Goal: Transaction & Acquisition: Purchase product/service

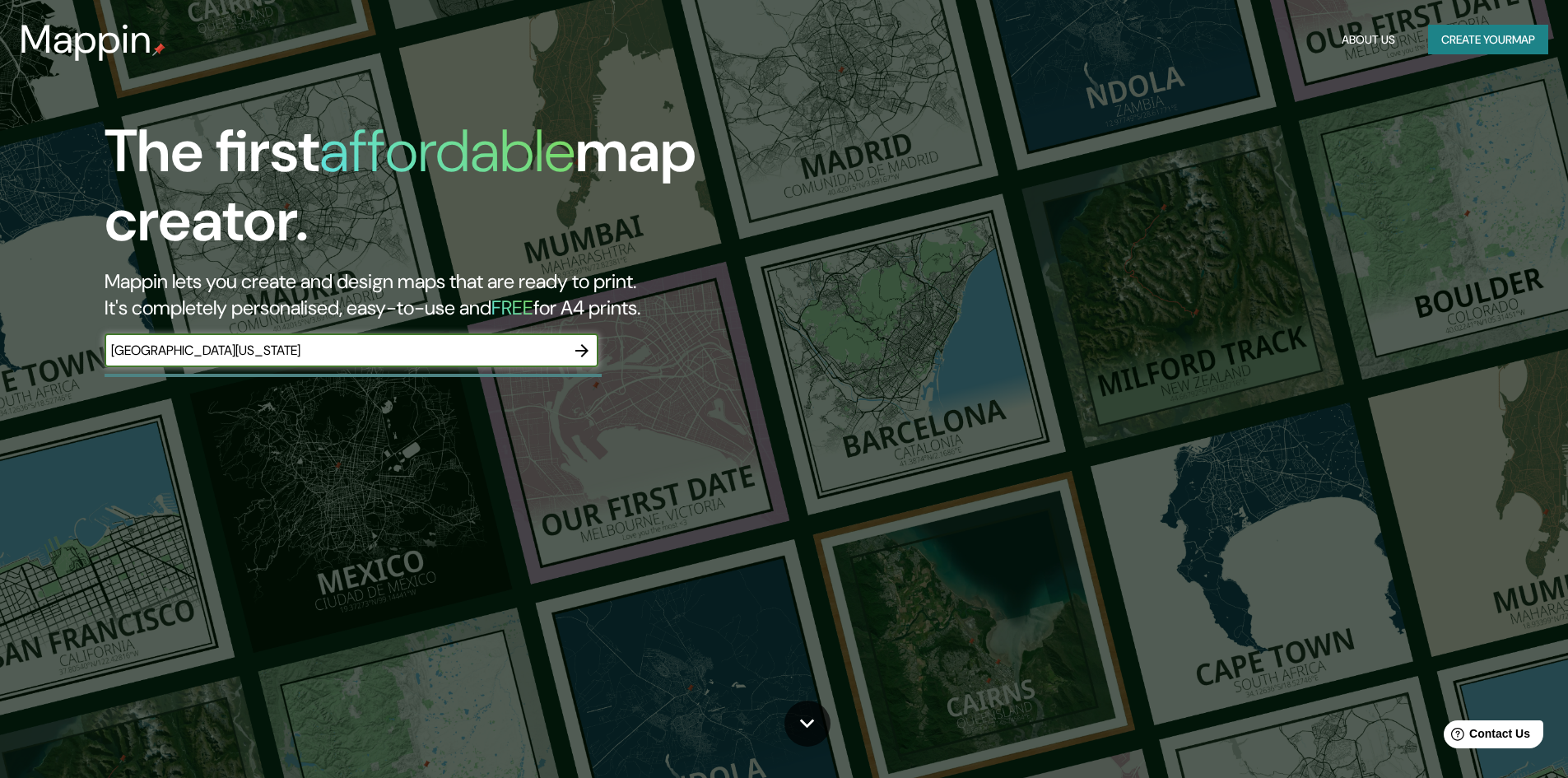
type input "[GEOGRAPHIC_DATA][US_STATE]"
click at [586, 355] on icon "button" at bounding box center [582, 351] width 20 height 20
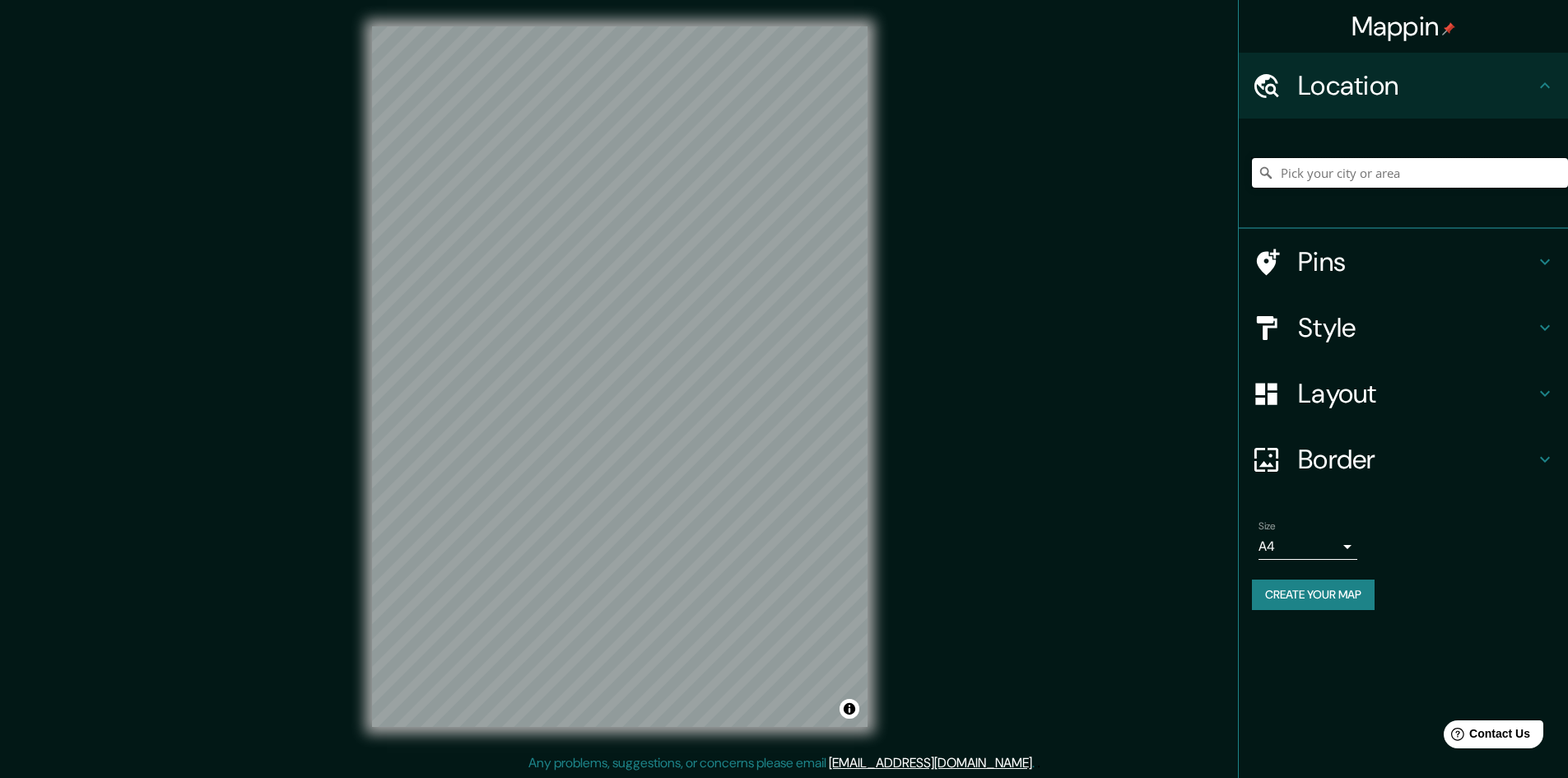
click at [1327, 184] on input "Pick your city or area" at bounding box center [1410, 172] width 316 height 30
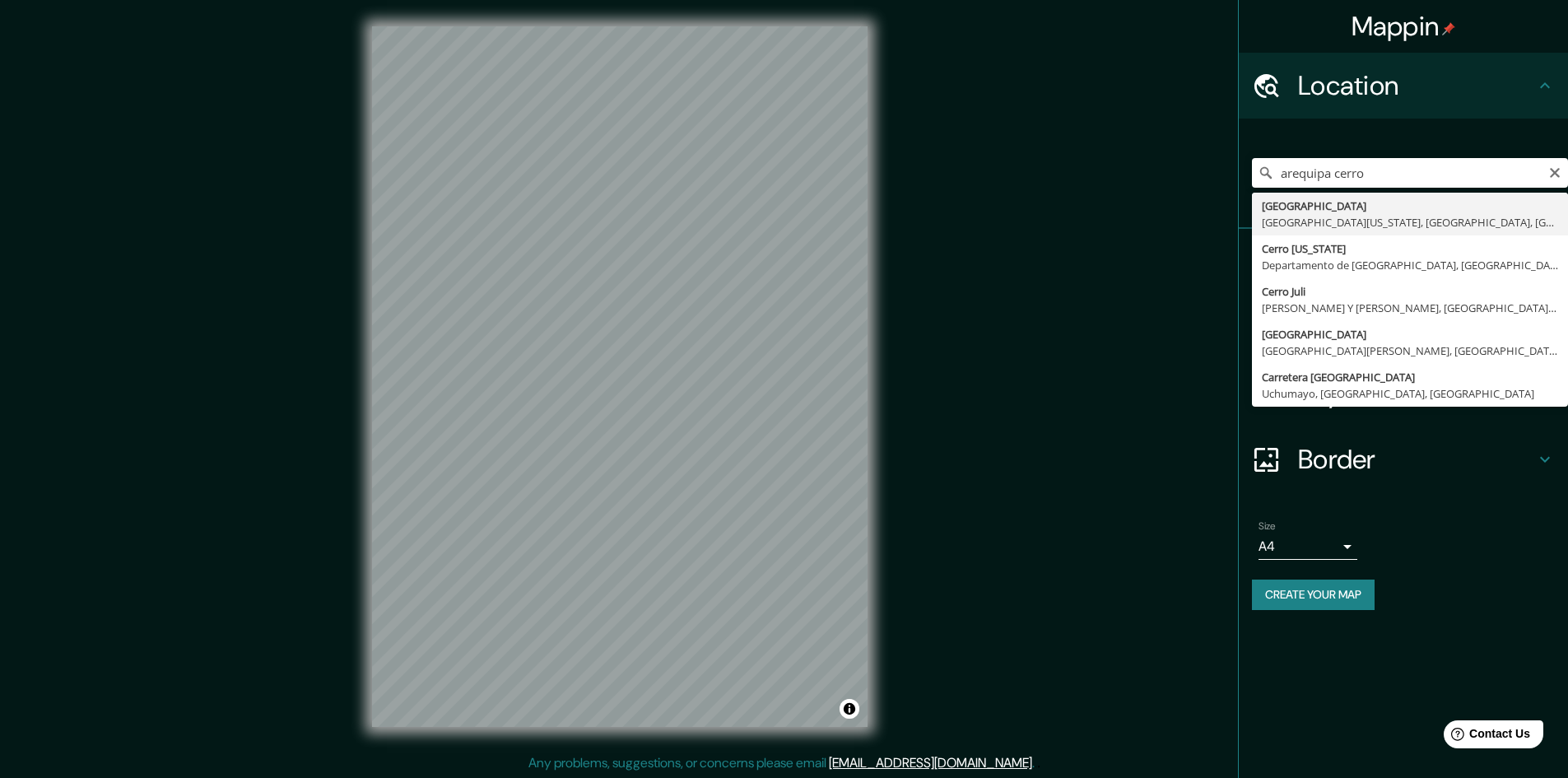
type input "[GEOGRAPHIC_DATA], [GEOGRAPHIC_DATA][US_STATE], [GEOGRAPHIC_DATA], [GEOGRAPHIC_…"
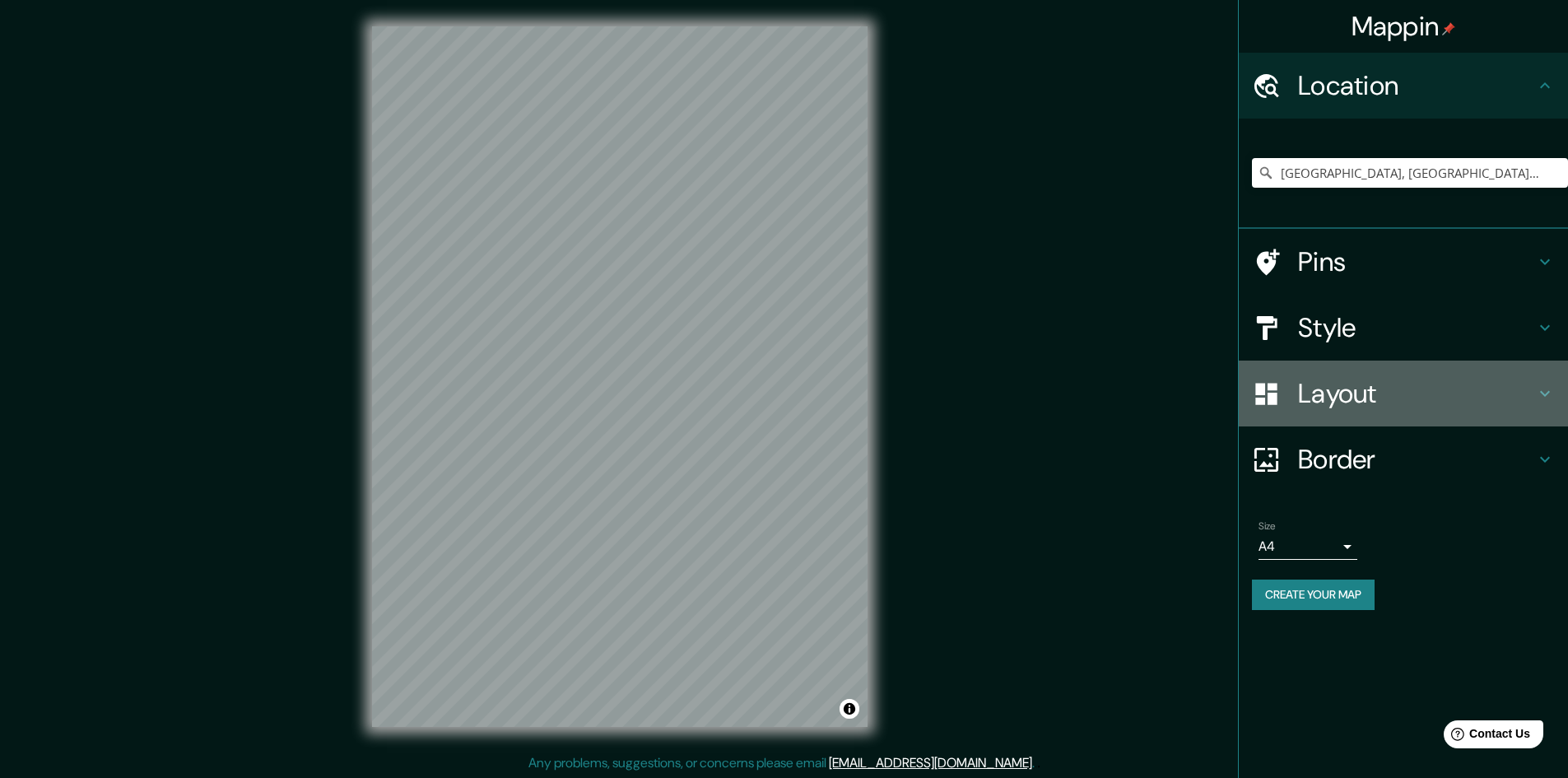
click at [1439, 406] on h4 "Layout" at bounding box center [1416, 393] width 237 height 33
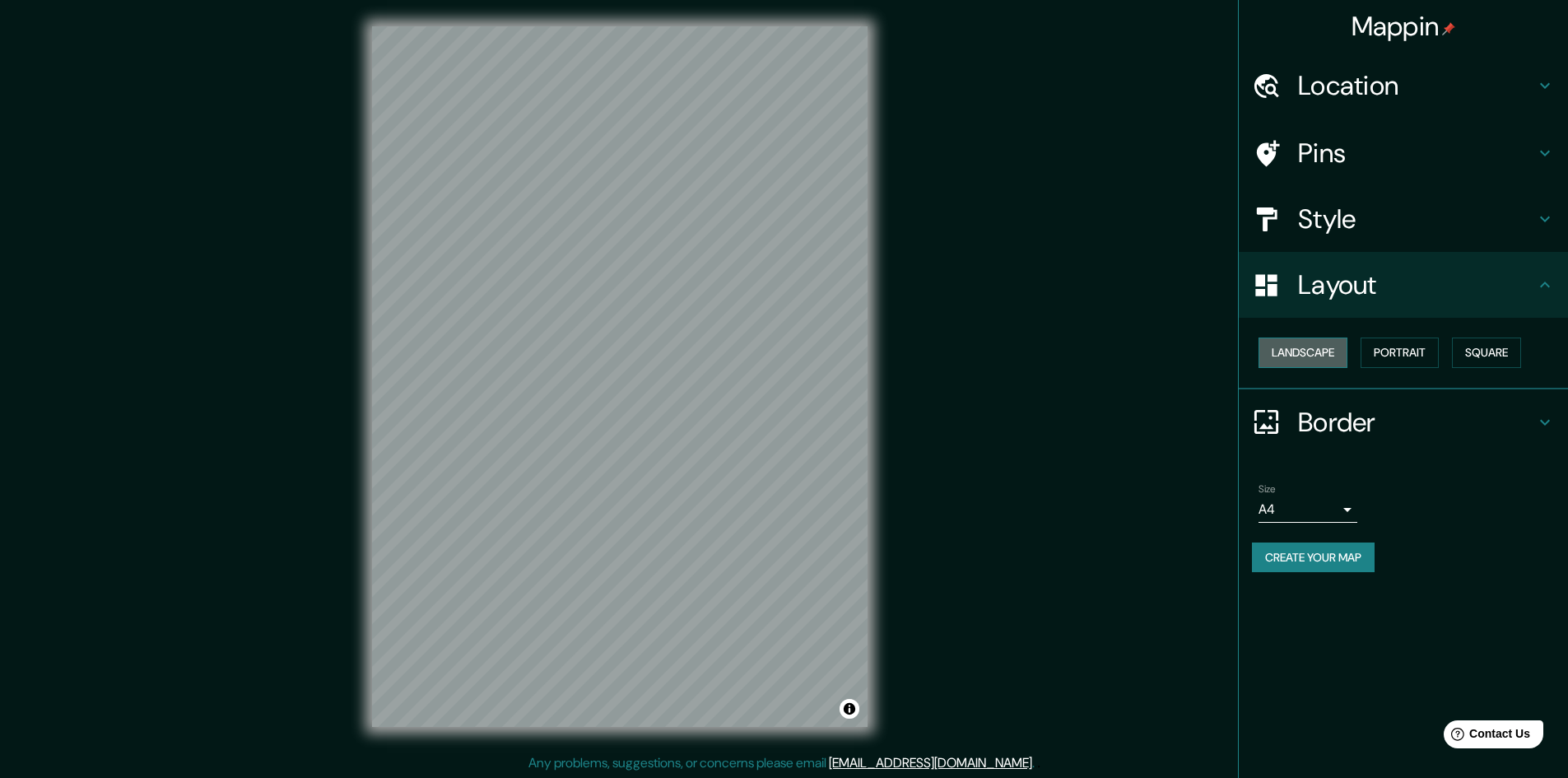
click at [1319, 356] on button "Landscape" at bounding box center [1302, 353] width 89 height 31
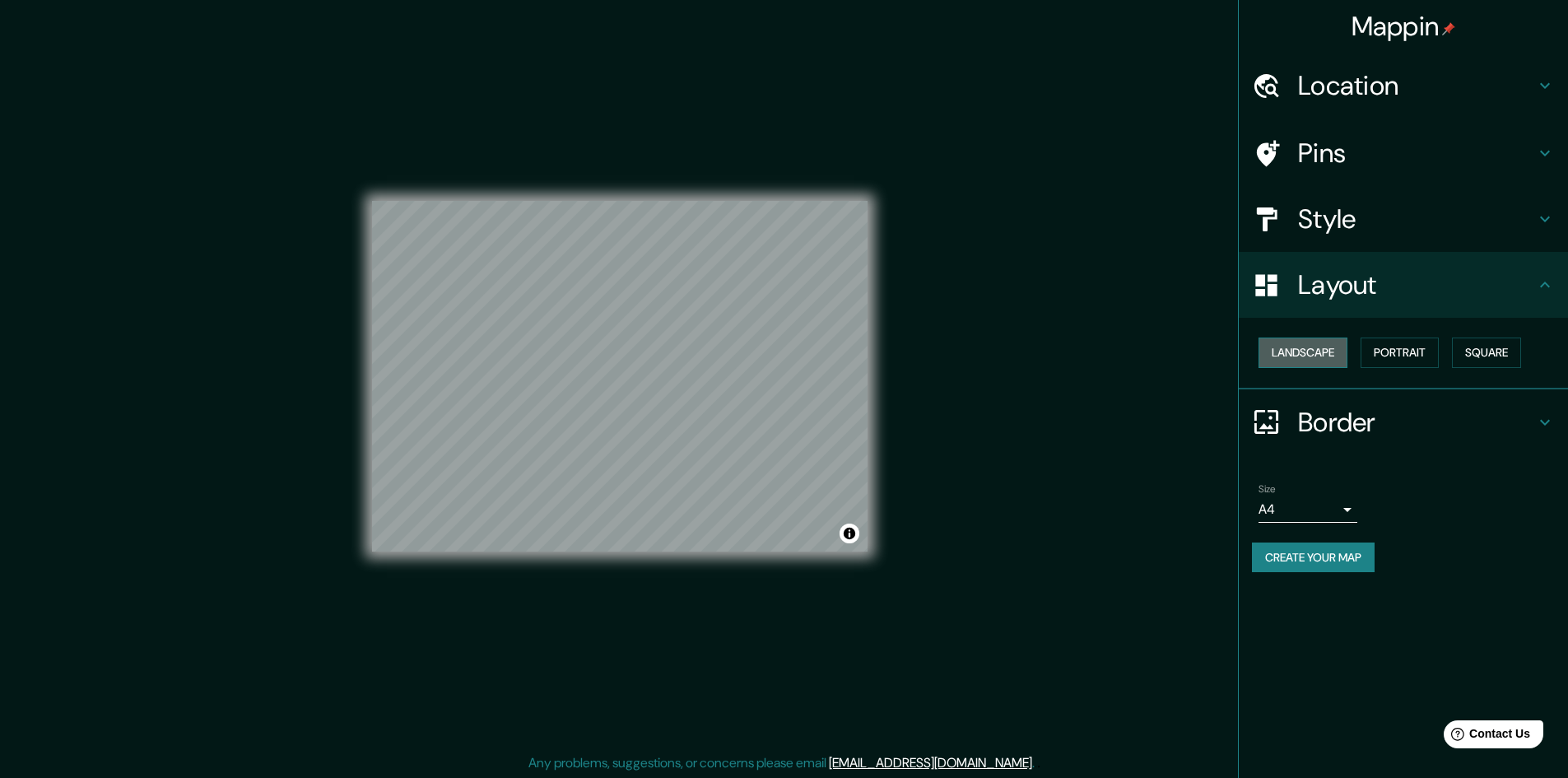
click at [1319, 356] on button "Landscape" at bounding box center [1302, 353] width 89 height 31
click at [1376, 356] on button "Portrait" at bounding box center [1399, 353] width 78 height 31
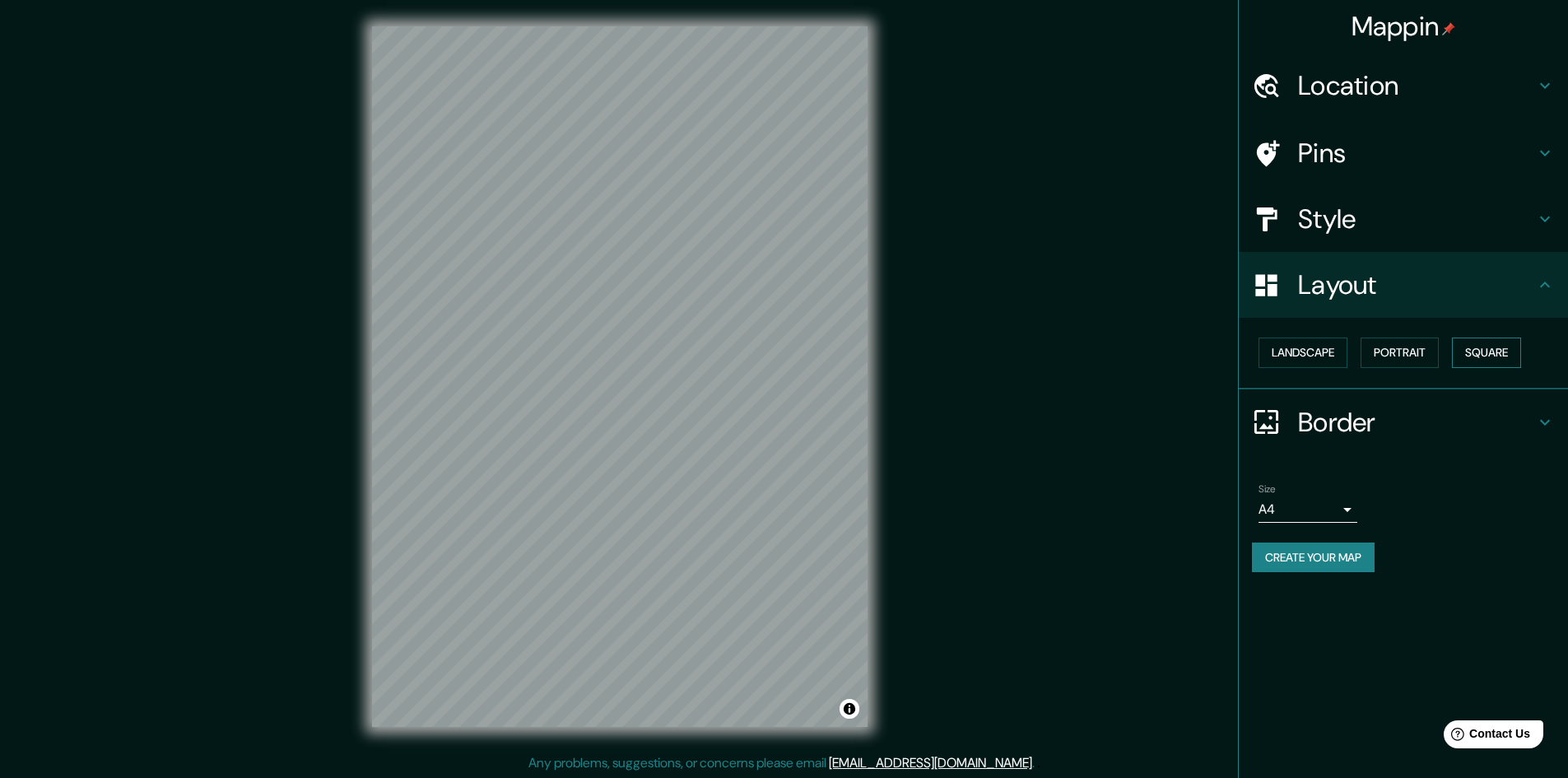
click at [1502, 350] on button "Square" at bounding box center [1486, 353] width 69 height 31
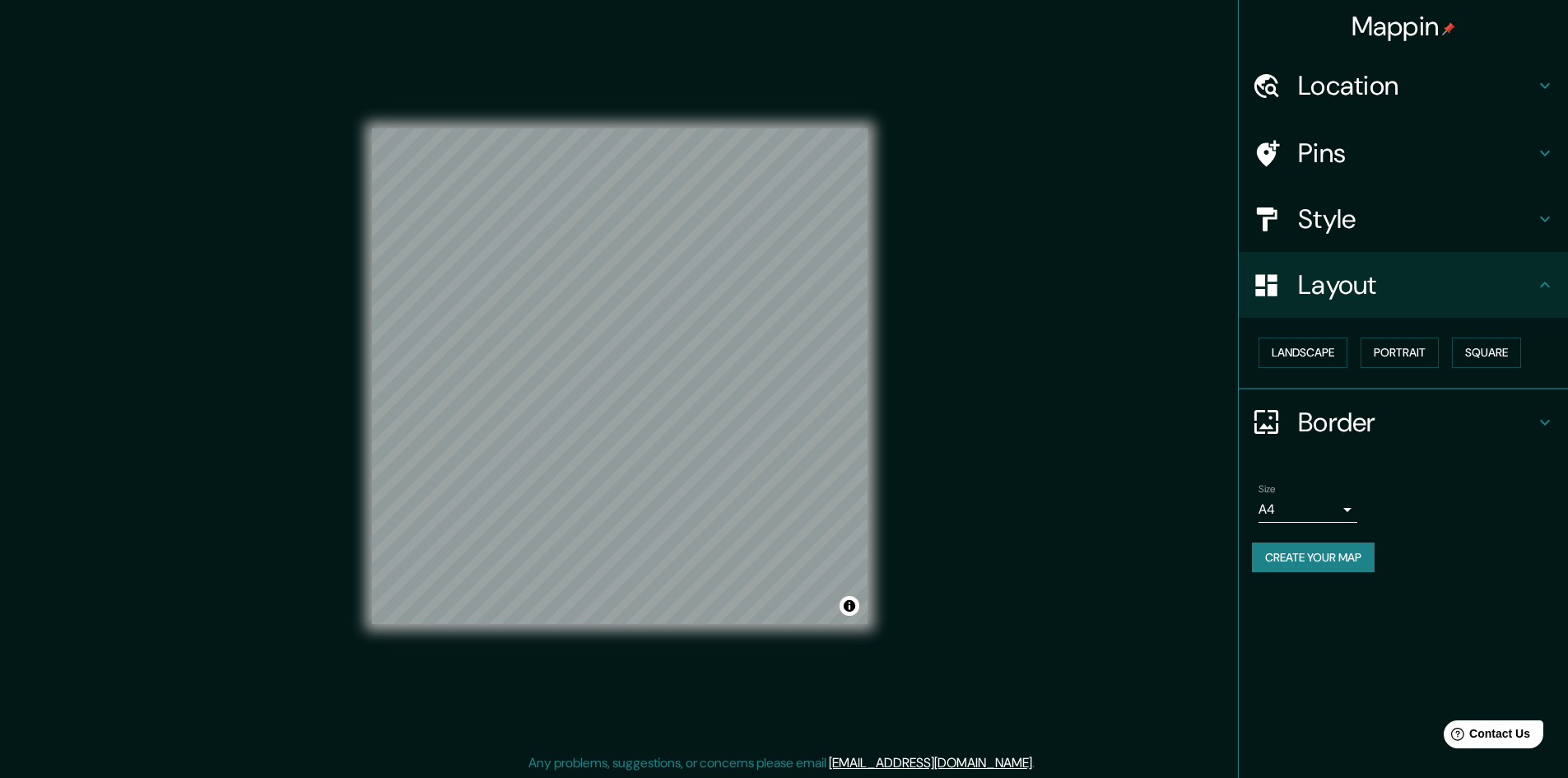
click at [1342, 427] on h4 "Border" at bounding box center [1416, 422] width 237 height 33
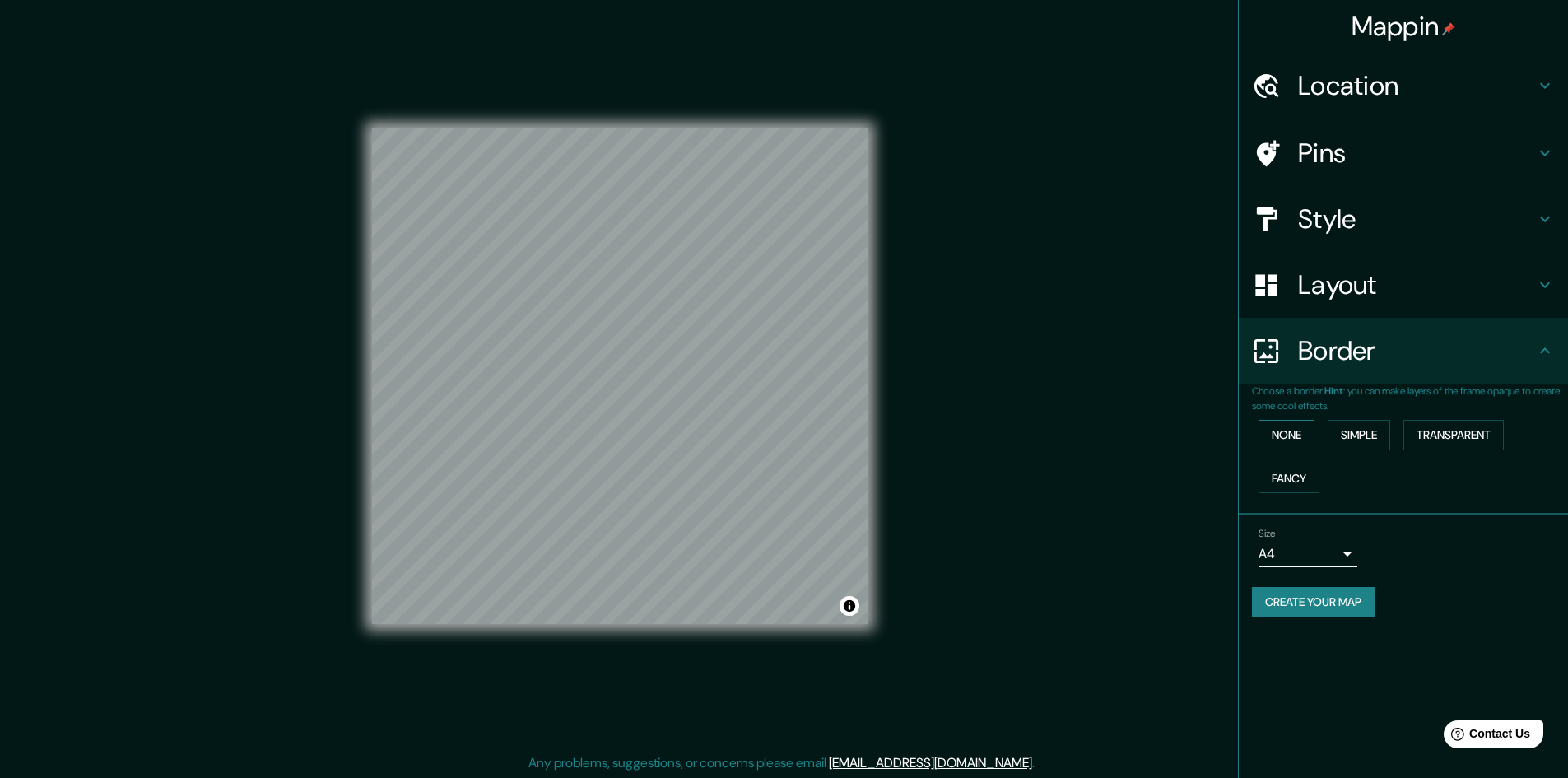
click at [1301, 433] on button "None" at bounding box center [1286, 435] width 56 height 31
click at [1352, 430] on button "Simple" at bounding box center [1359, 435] width 63 height 31
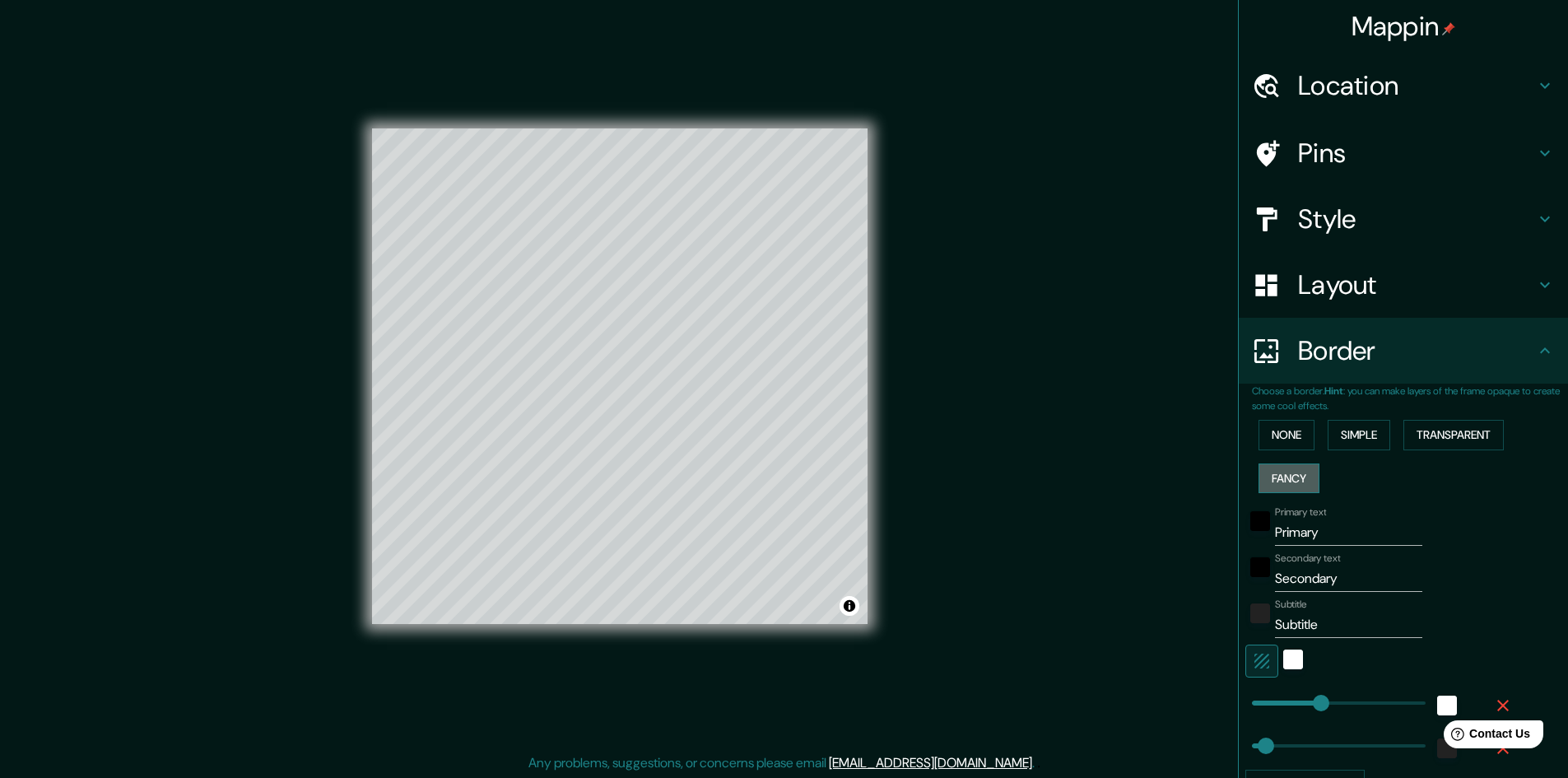
click at [1295, 466] on button "Fancy" at bounding box center [1289, 479] width 61 height 31
click at [1291, 442] on button "None" at bounding box center [1286, 435] width 56 height 31
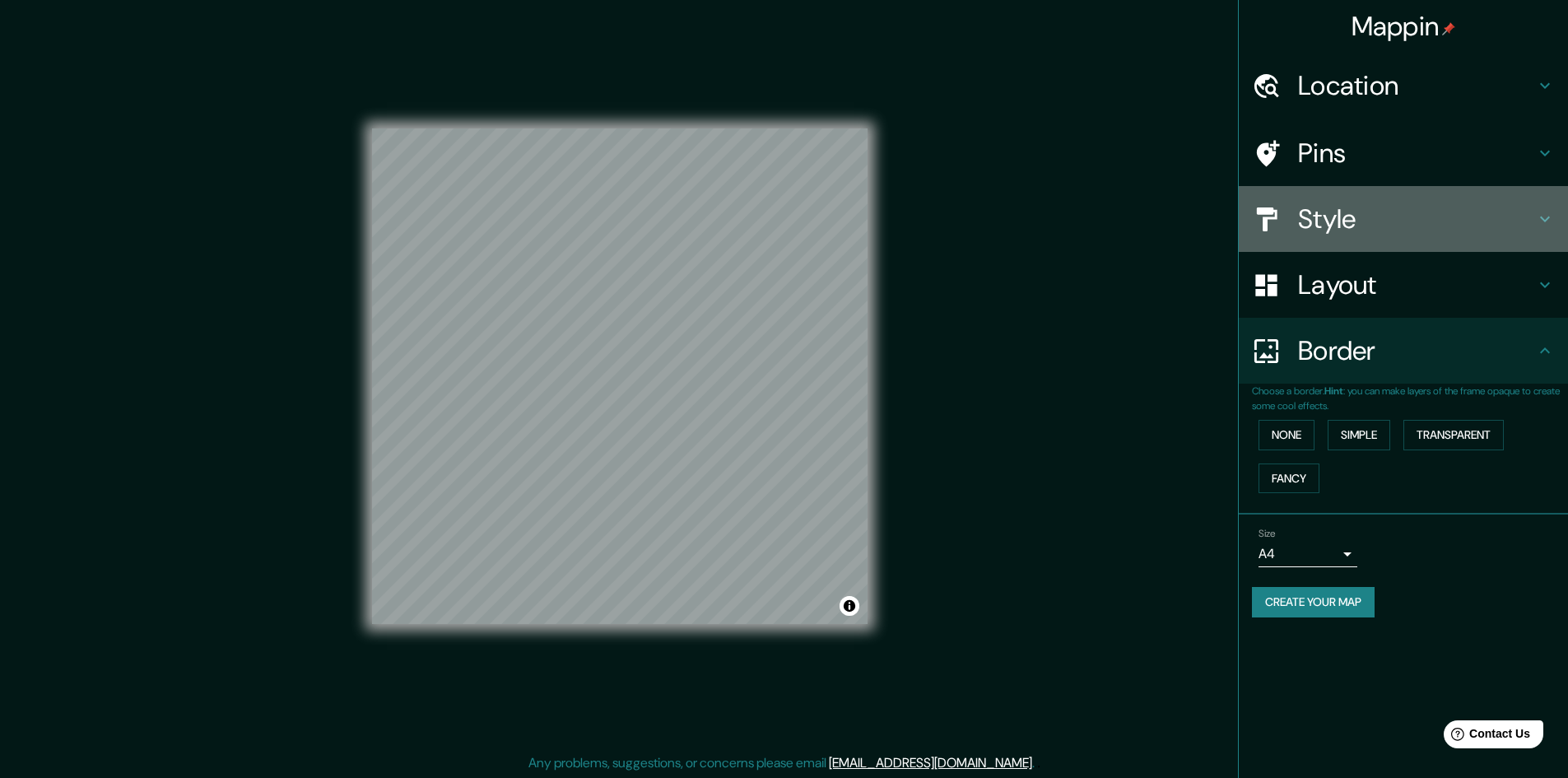
click at [1337, 239] on div "Style" at bounding box center [1403, 218] width 329 height 66
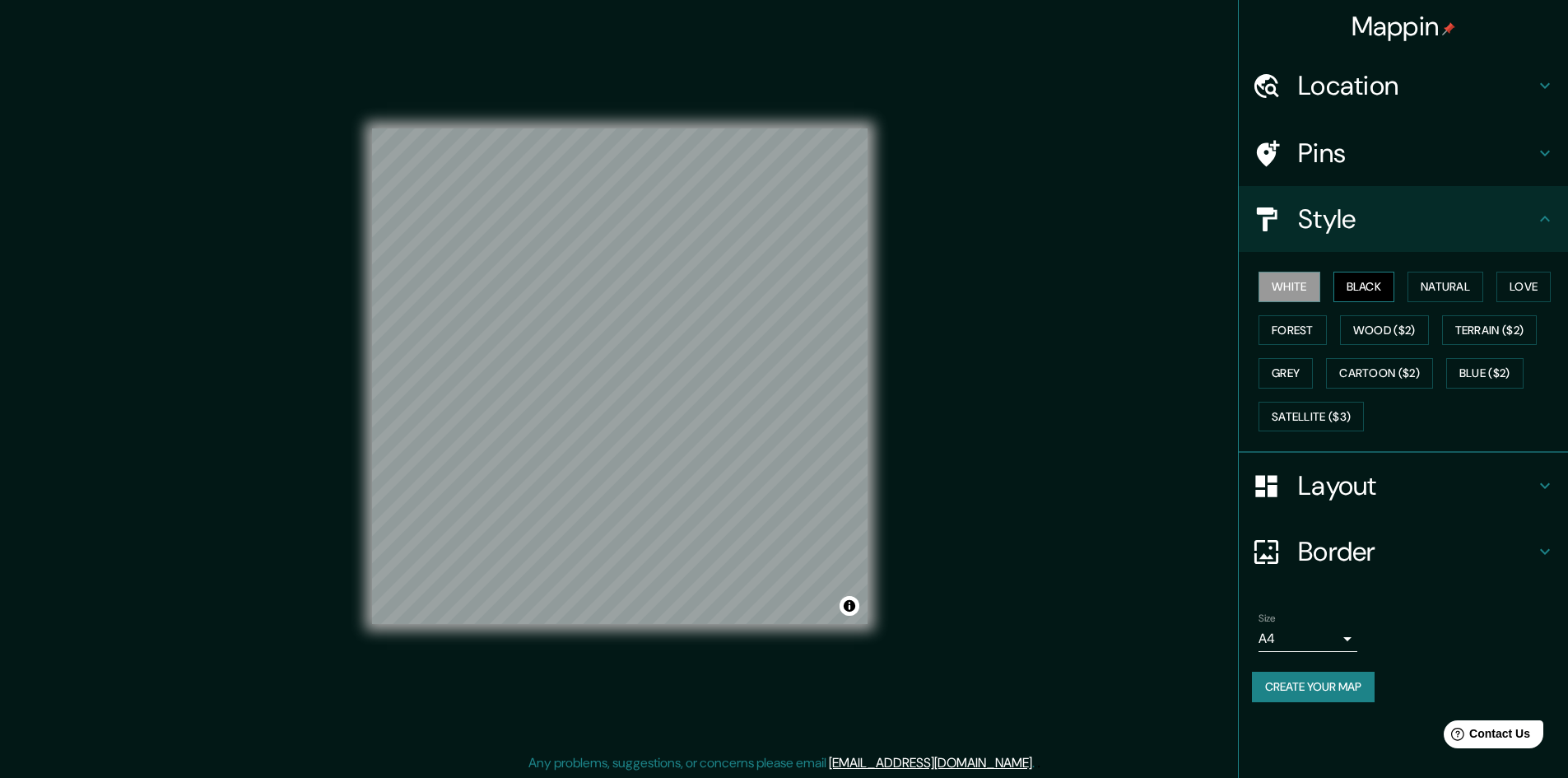
click at [1348, 296] on button "Black" at bounding box center [1364, 287] width 62 height 31
click at [1433, 292] on button "Natural" at bounding box center [1445, 287] width 75 height 31
click at [1397, 348] on div "White Black Natural Love Forest Wood ($2) Terrain ($2) Grey Cartoon ($2) Blue (…" at bounding box center [1410, 352] width 316 height 173
click at [1509, 278] on button "Love" at bounding box center [1523, 287] width 55 height 31
click at [1292, 333] on button "Forest" at bounding box center [1293, 330] width 68 height 31
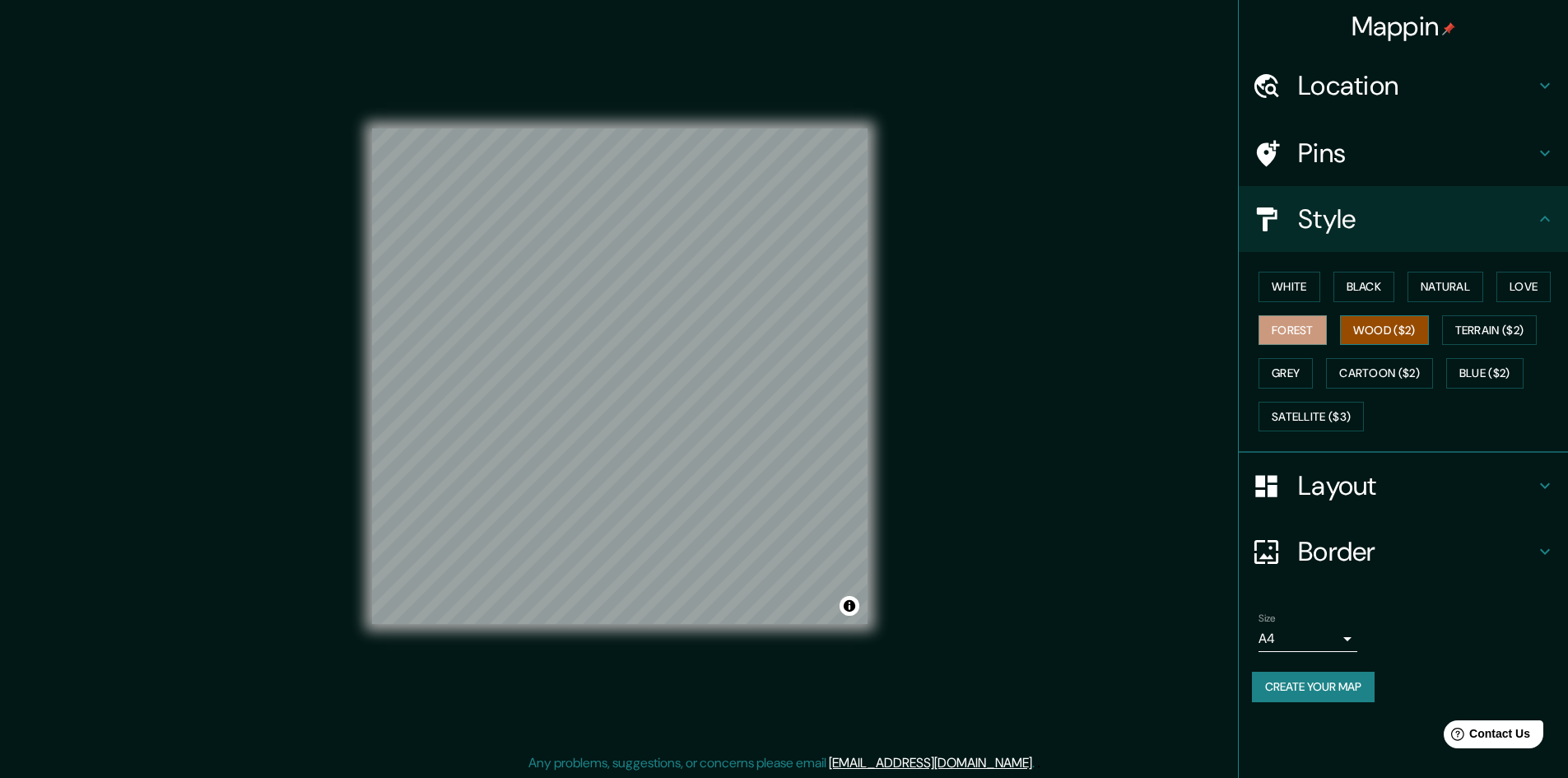
click at [1365, 316] on button "Wood ($2)" at bounding box center [1384, 330] width 89 height 31
click at [1316, 374] on div "White Black Natural Love Forest Wood ($2) Terrain ($2) Grey Cartoon ($2) Blue (…" at bounding box center [1410, 352] width 316 height 173
click at [1308, 374] on button "Grey" at bounding box center [1285, 373] width 55 height 31
click at [1308, 337] on button "Forest" at bounding box center [1293, 330] width 68 height 31
click at [1511, 293] on button "Love" at bounding box center [1523, 287] width 55 height 31
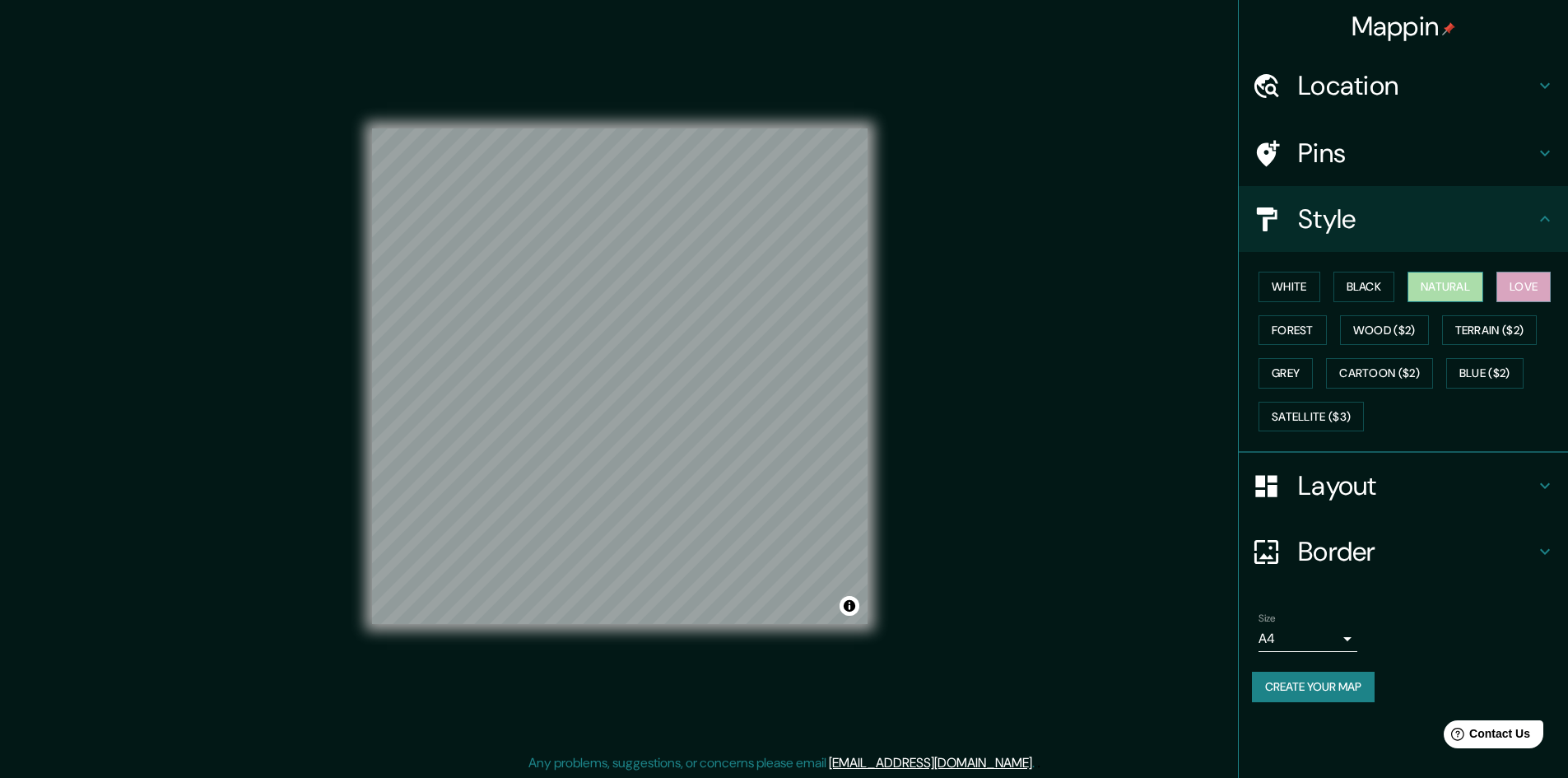
click at [1442, 292] on button "Natural" at bounding box center [1445, 287] width 75 height 31
click at [1394, 289] on button "Black" at bounding box center [1364, 287] width 62 height 31
click at [1266, 288] on button "White" at bounding box center [1289, 287] width 62 height 31
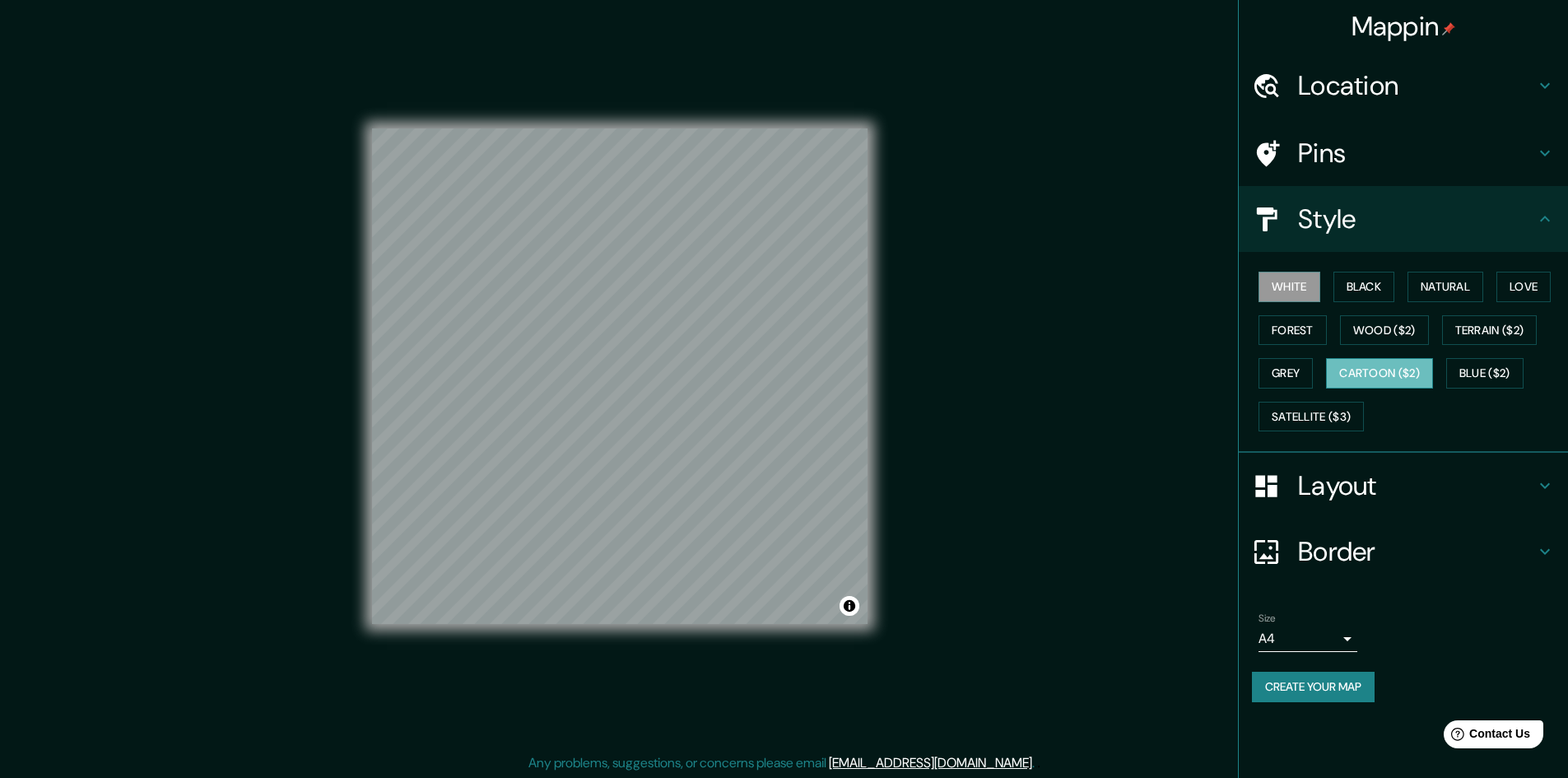
scroll to position [2, 0]
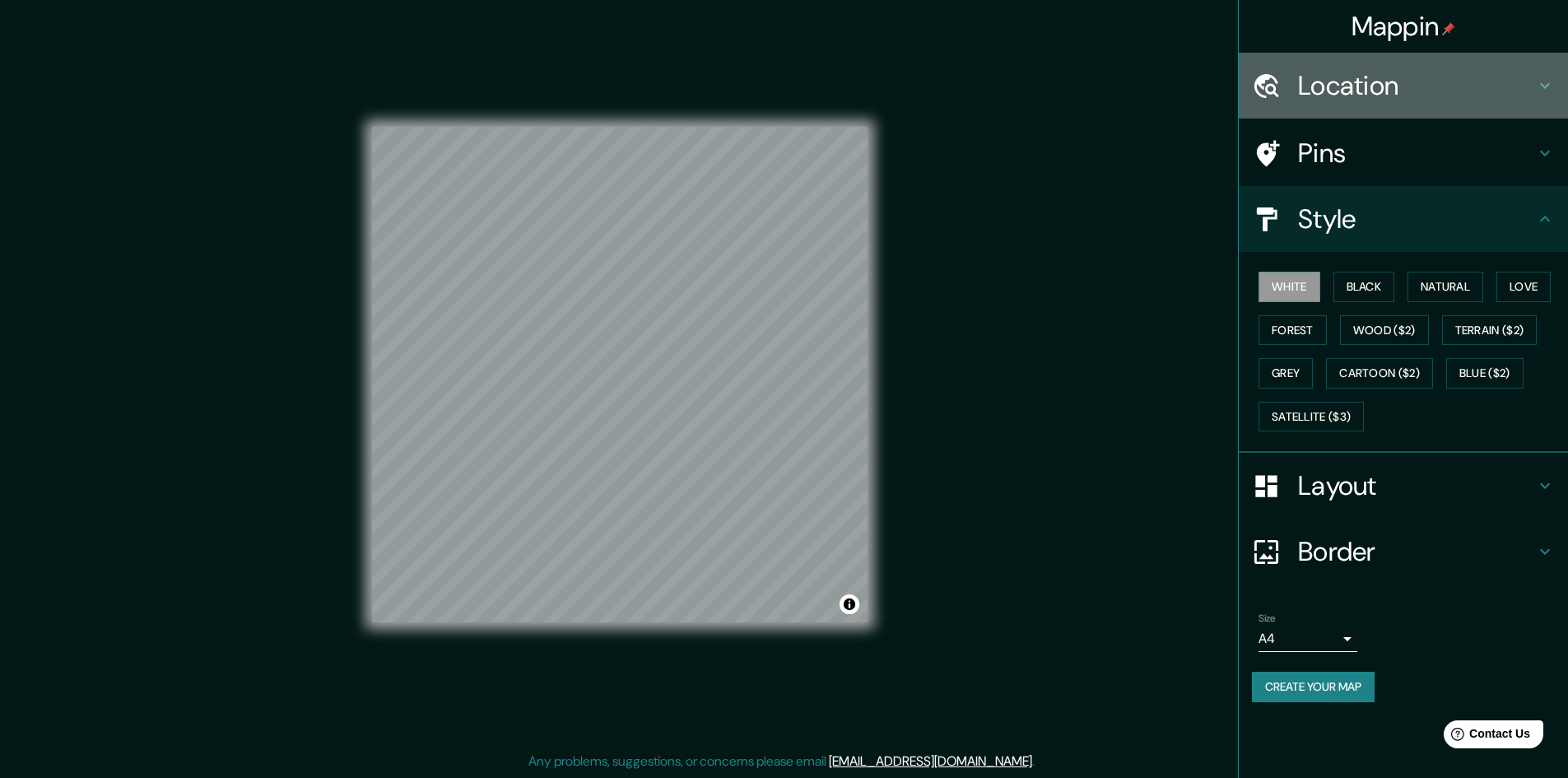
click at [1418, 86] on h4 "Location" at bounding box center [1416, 85] width 237 height 33
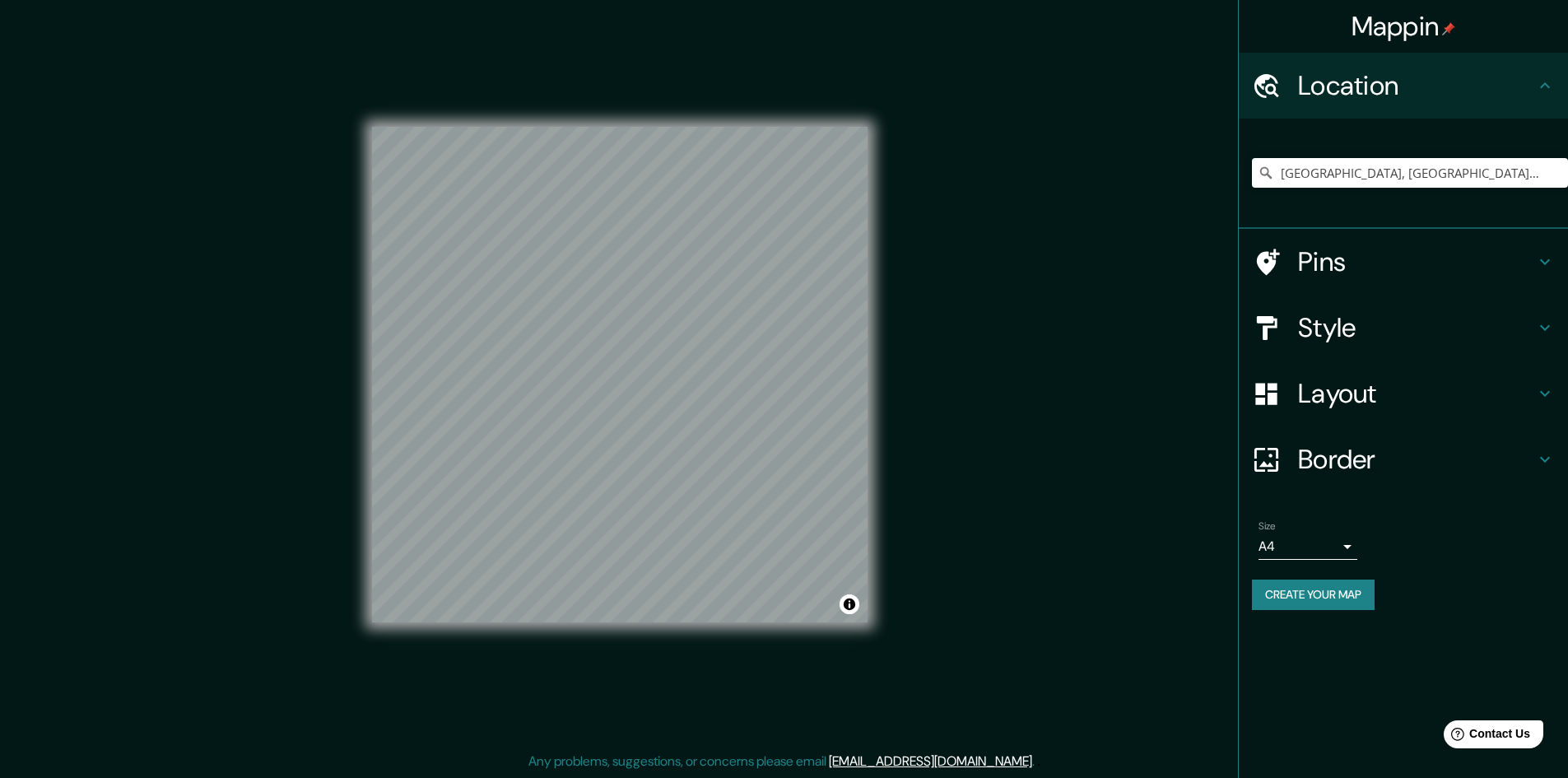
click at [1396, 258] on h4 "Pins" at bounding box center [1416, 261] width 237 height 33
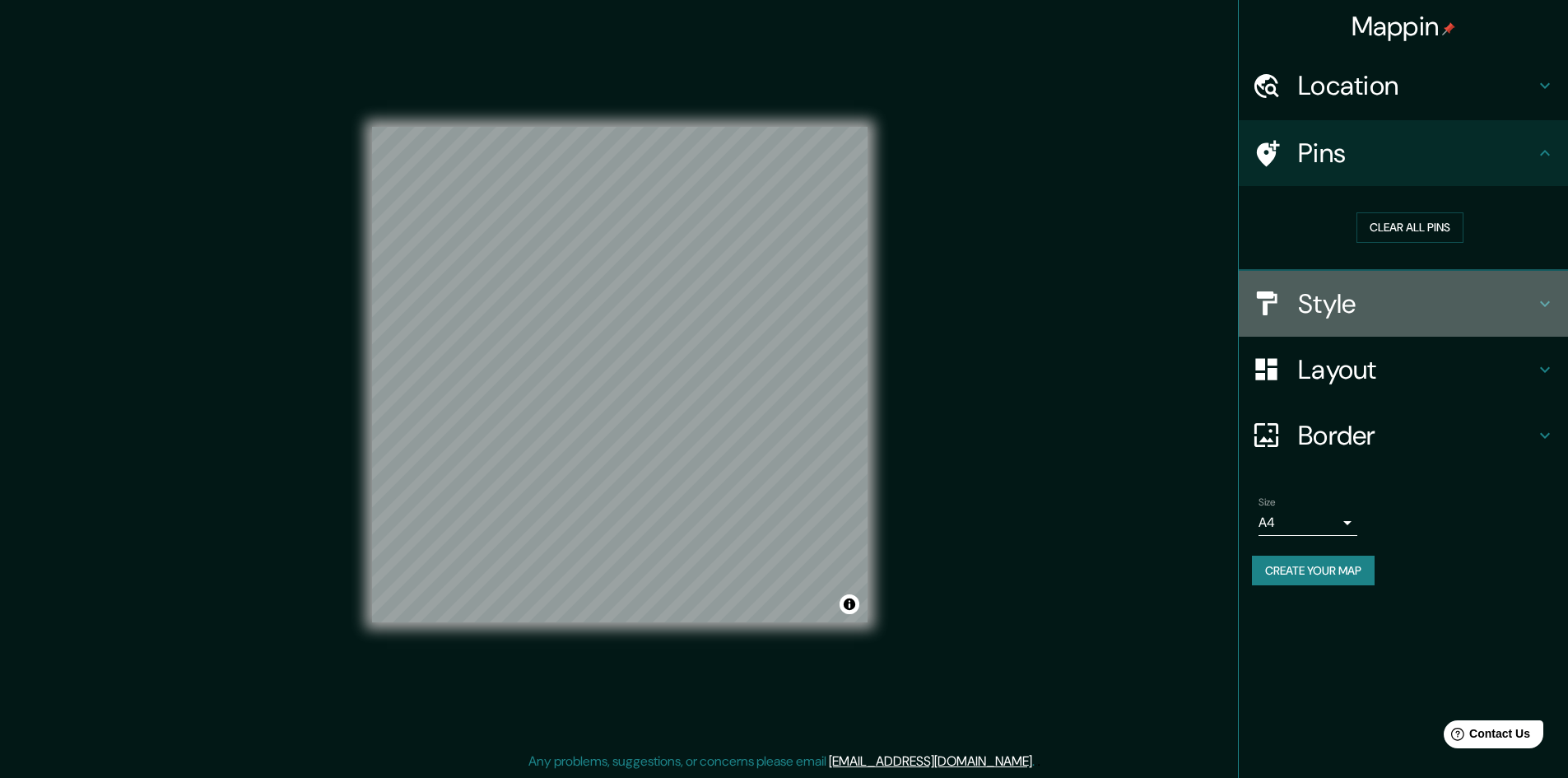
click at [1395, 319] on h4 "Style" at bounding box center [1416, 303] width 237 height 33
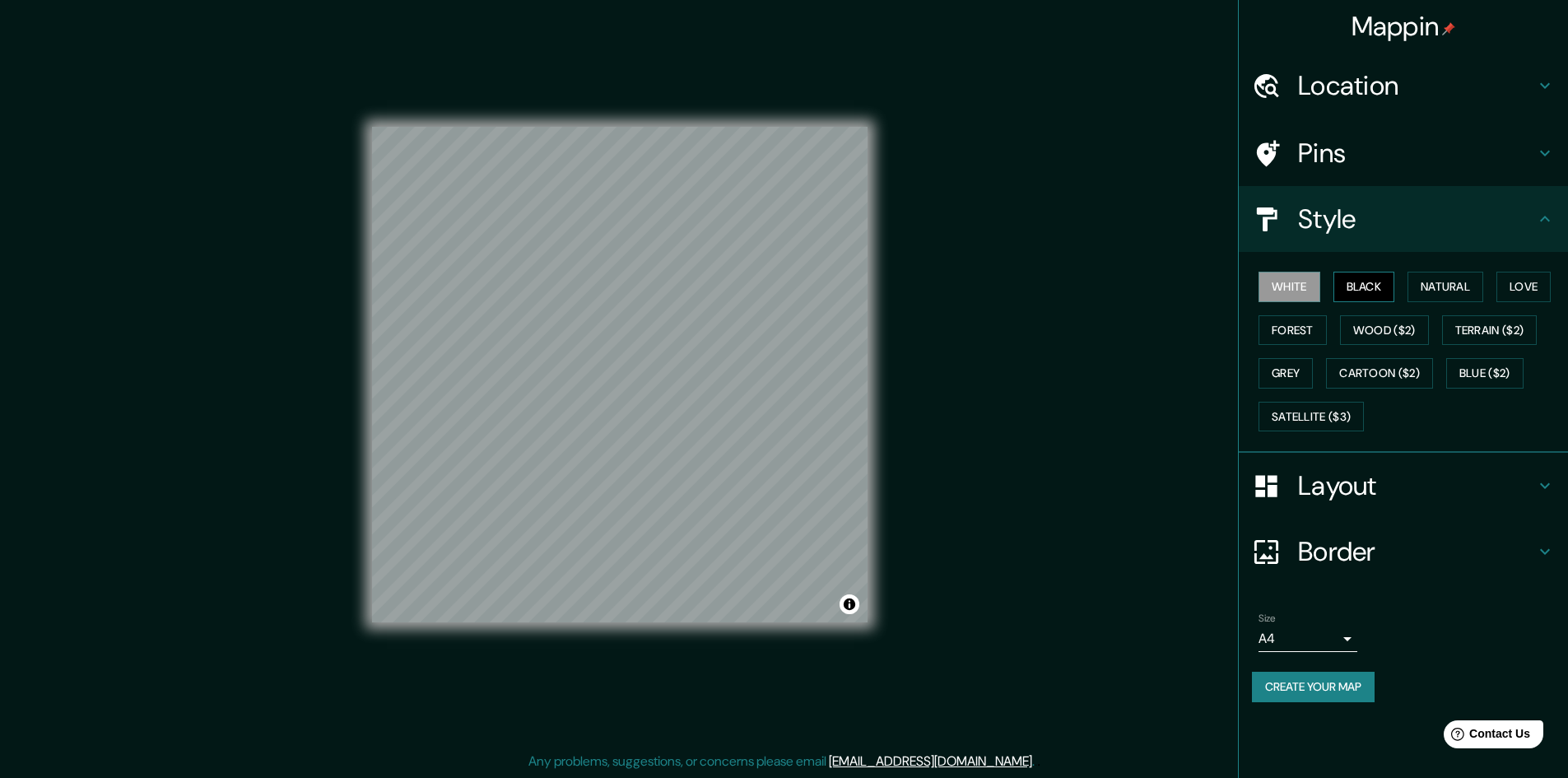
click at [1385, 285] on button "Black" at bounding box center [1364, 287] width 62 height 31
click at [1468, 283] on button "Natural" at bounding box center [1445, 287] width 75 height 31
click at [1539, 290] on button "Love" at bounding box center [1523, 287] width 55 height 31
click at [1476, 296] on button "Natural" at bounding box center [1445, 287] width 75 height 31
click at [1348, 286] on button "Black" at bounding box center [1364, 287] width 62 height 31
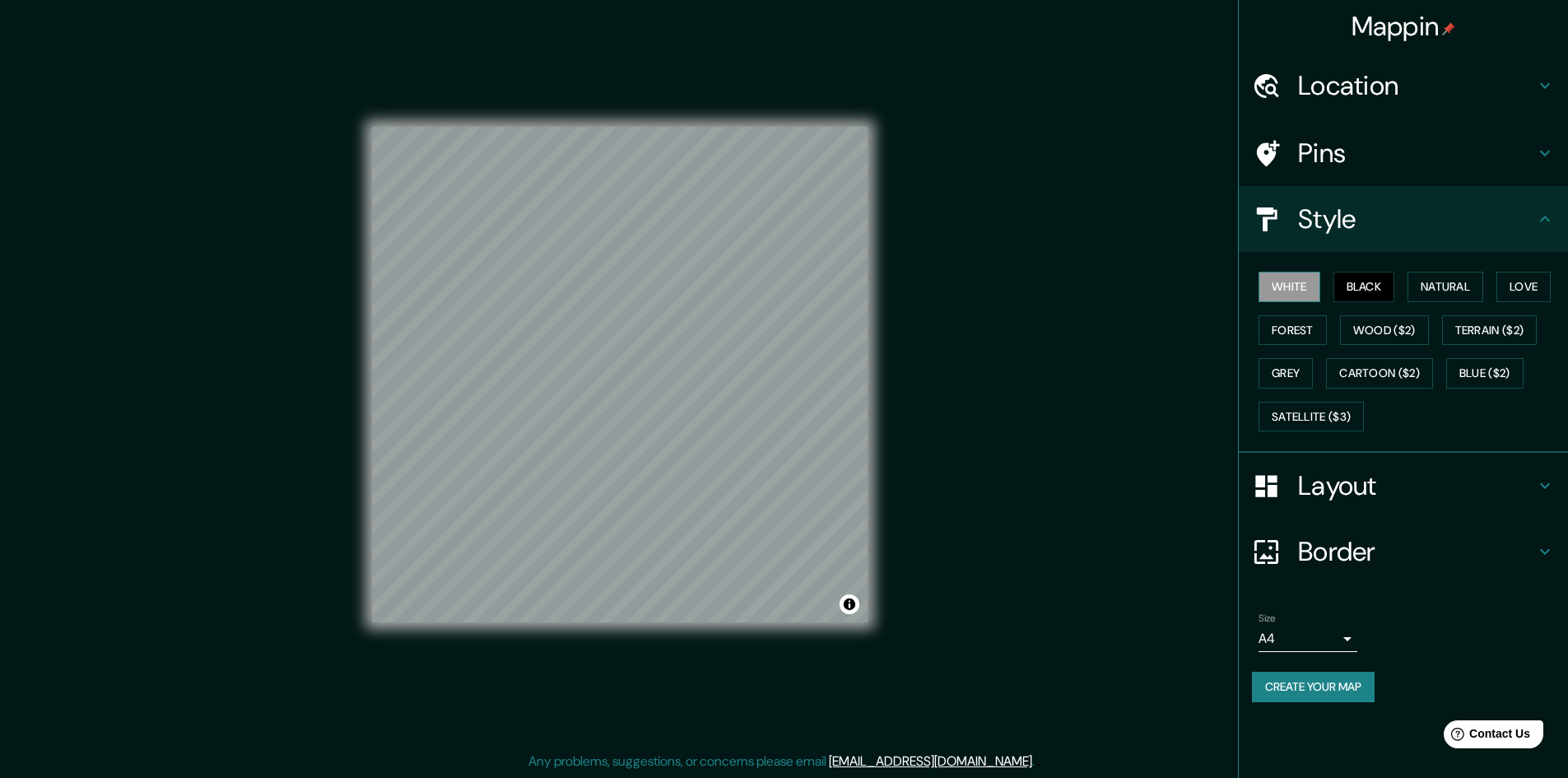
click at [1285, 286] on button "White" at bounding box center [1289, 287] width 62 height 31
click at [1297, 328] on button "Forest" at bounding box center [1293, 330] width 68 height 31
click at [1480, 292] on button "Natural" at bounding box center [1445, 287] width 75 height 31
click at [1514, 284] on button "Love" at bounding box center [1523, 287] width 55 height 31
click at [1478, 277] on button "Natural" at bounding box center [1445, 287] width 75 height 31
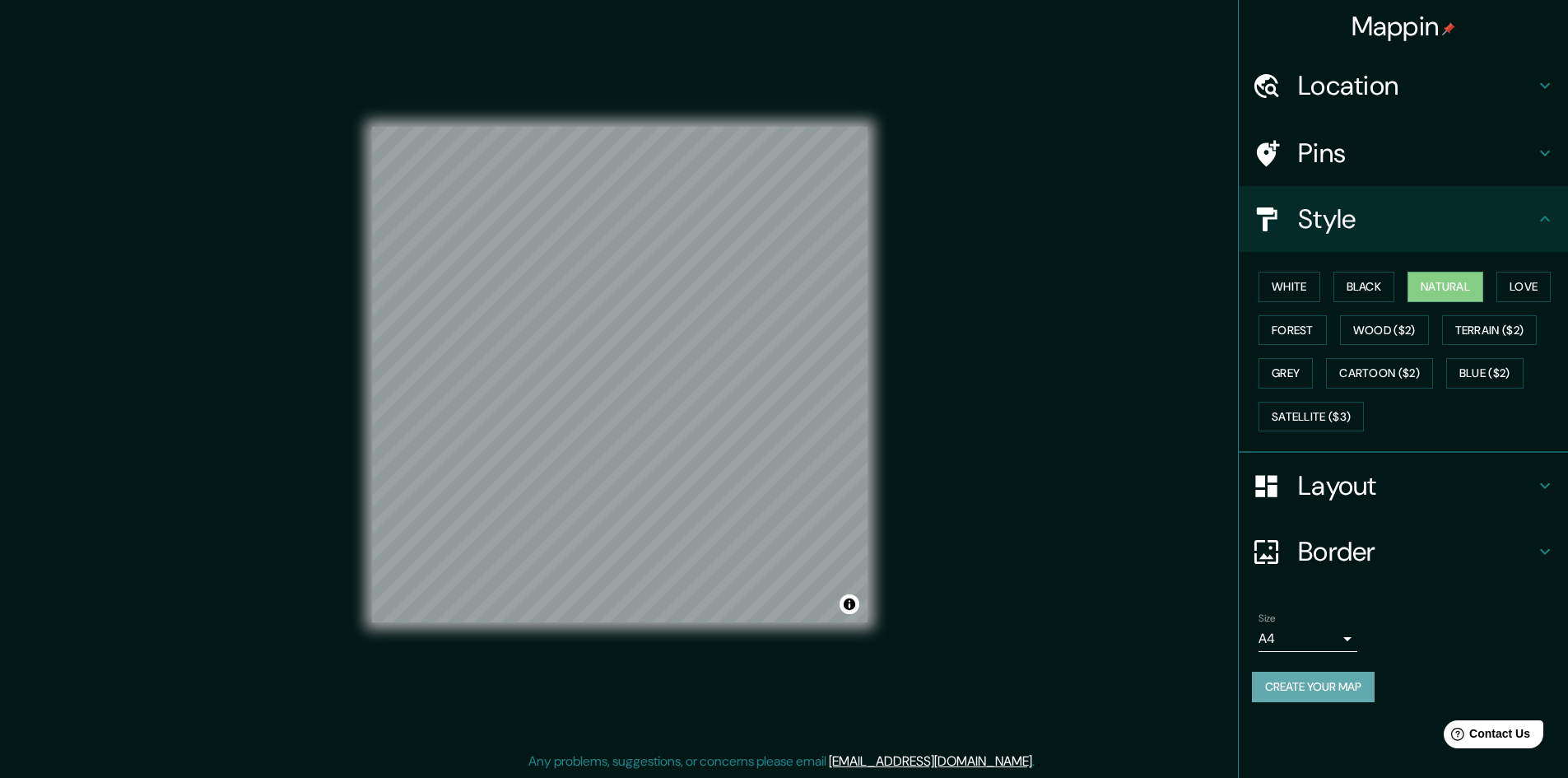
click at [1343, 677] on button "Create your map" at bounding box center [1313, 687] width 123 height 31
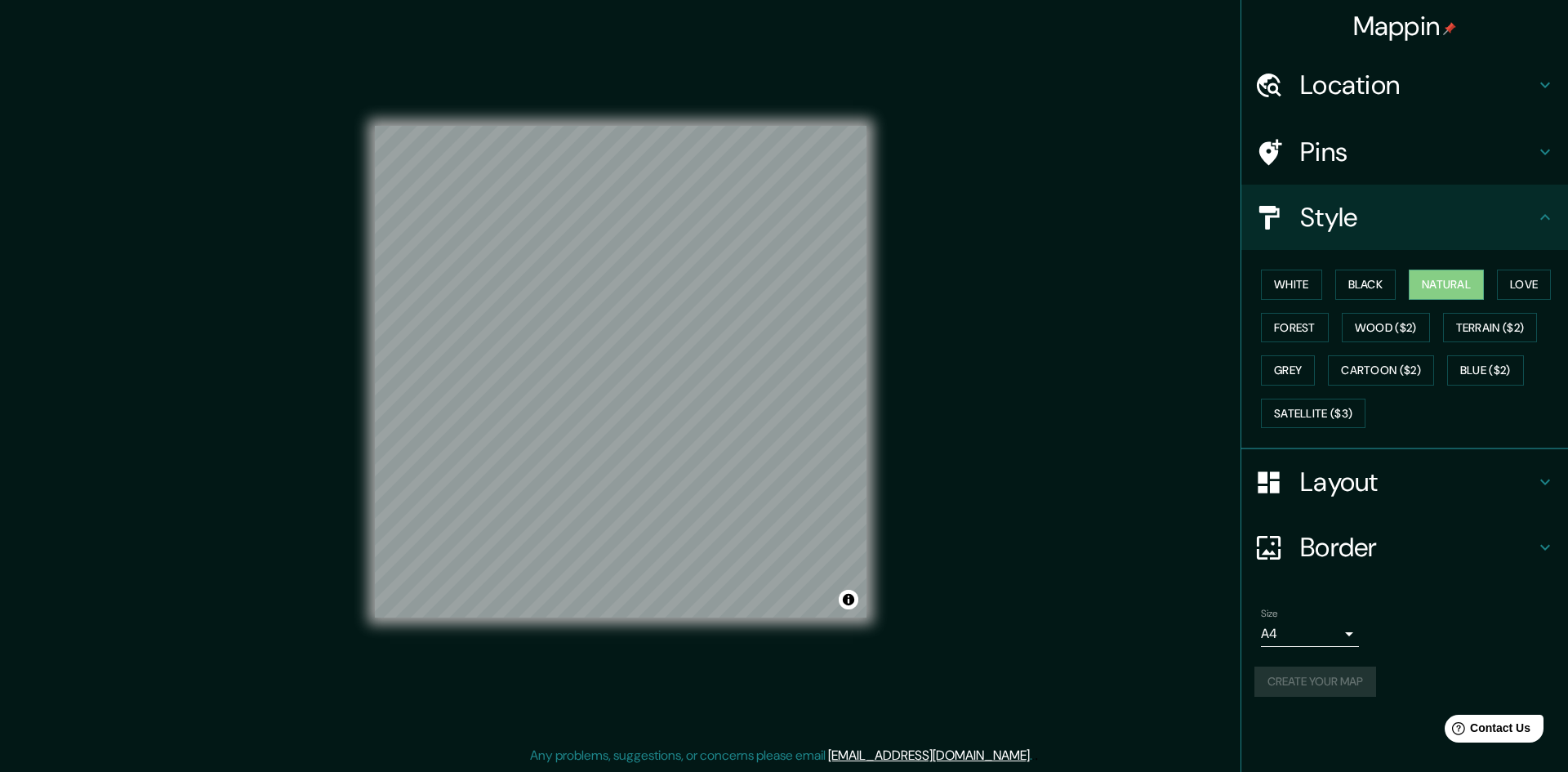
click at [1338, 630] on body "Mappin Location [GEOGRAPHIC_DATA], [GEOGRAPHIC_DATA][US_STATE], [GEOGRAPHIC_DAT…" at bounding box center [784, 384] width 1568 height 772
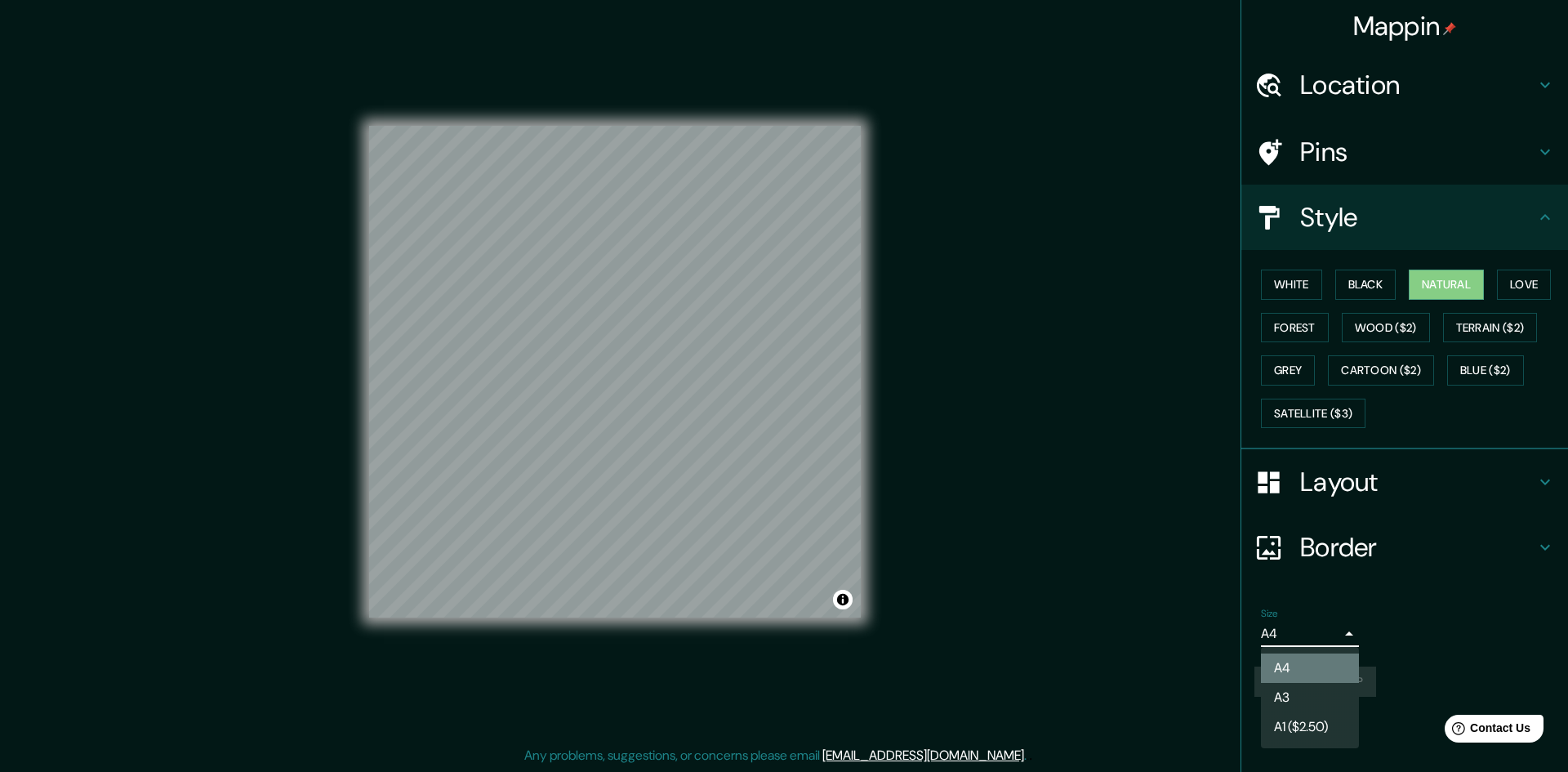
click at [1313, 670] on li "A4" at bounding box center [1310, 668] width 98 height 29
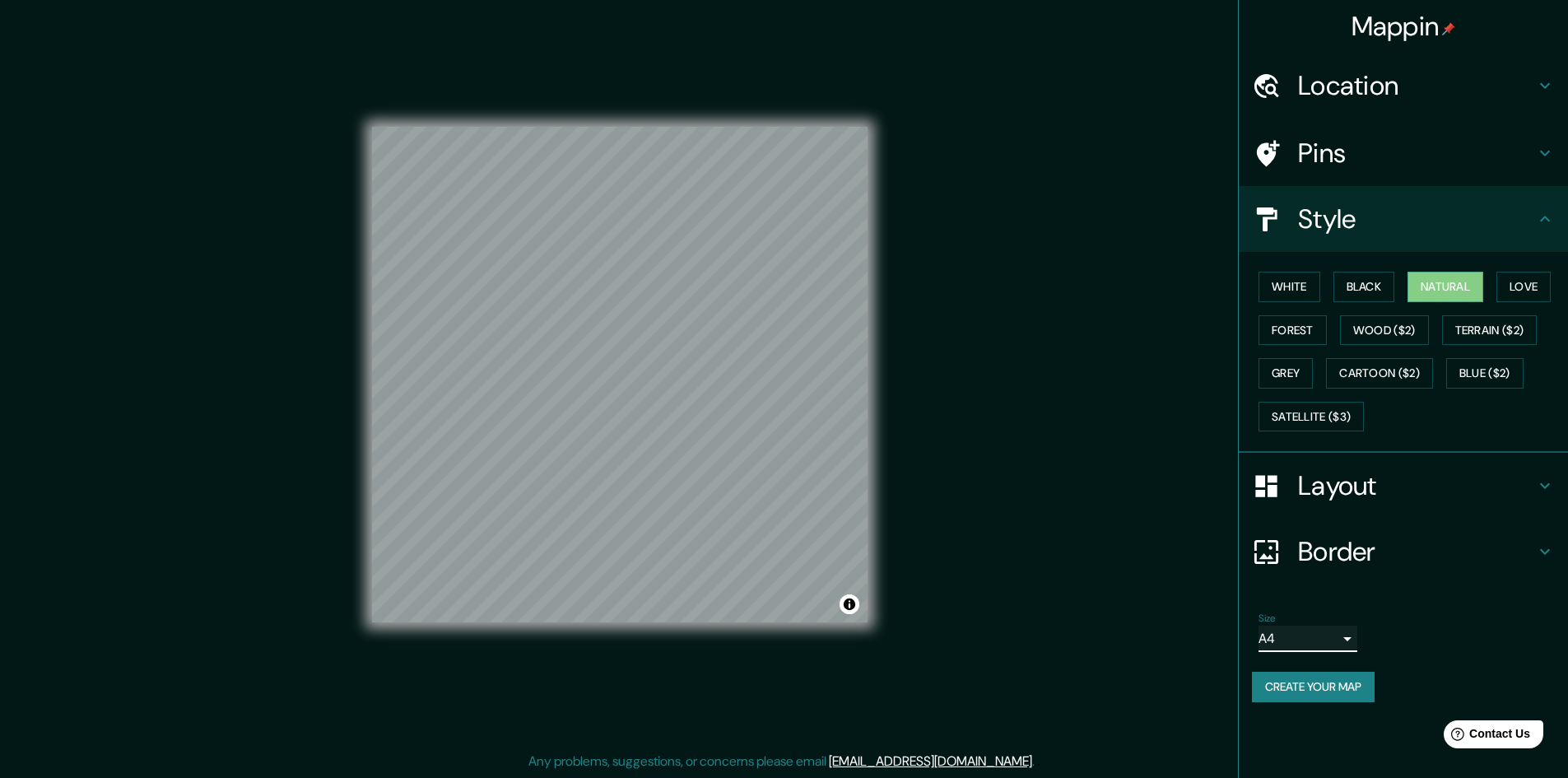
scroll to position [0, 0]
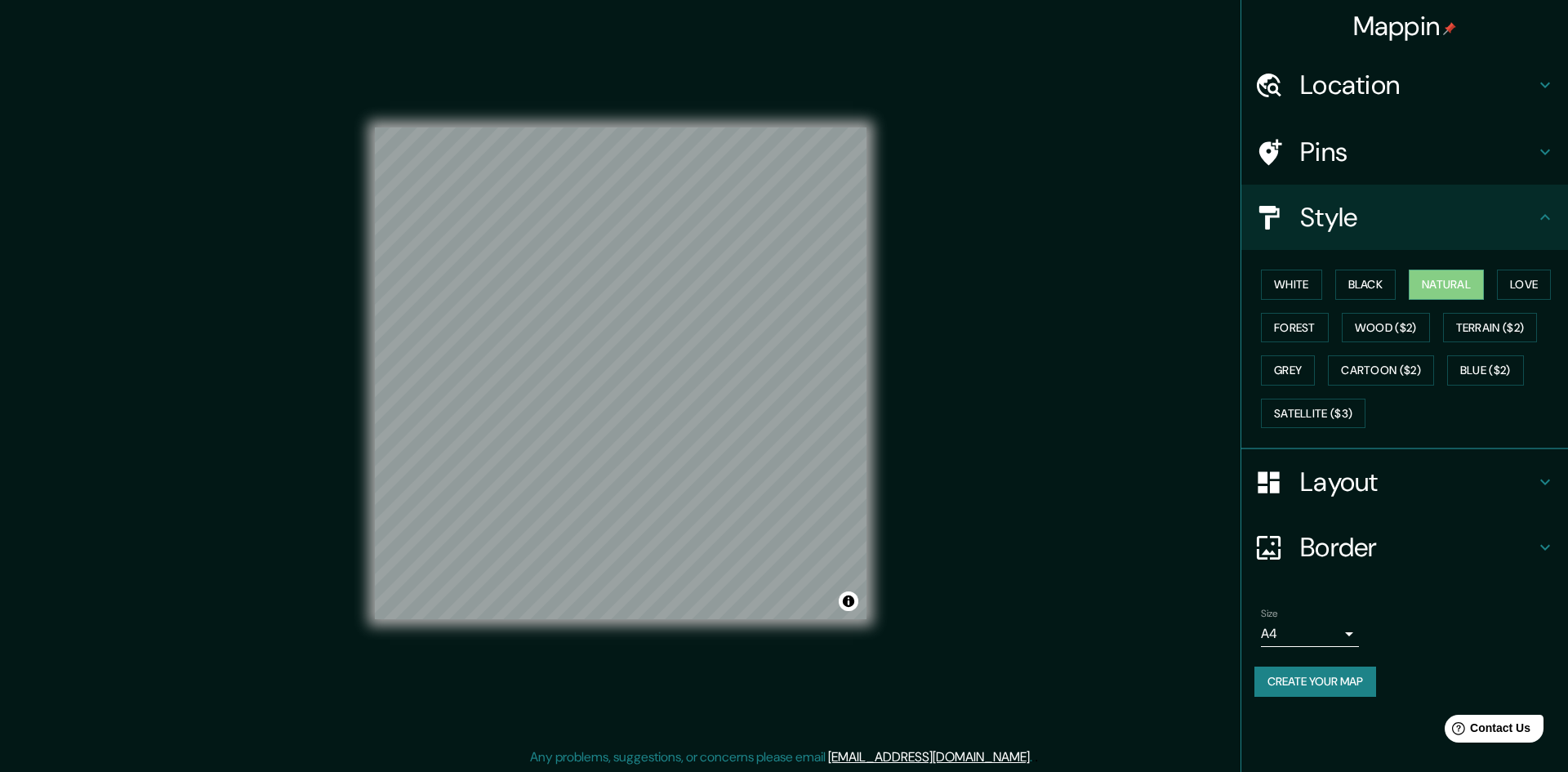
click at [1337, 628] on body "Mappin Location [GEOGRAPHIC_DATA], [GEOGRAPHIC_DATA][US_STATE], [GEOGRAPHIC_DAT…" at bounding box center [784, 386] width 1568 height 772
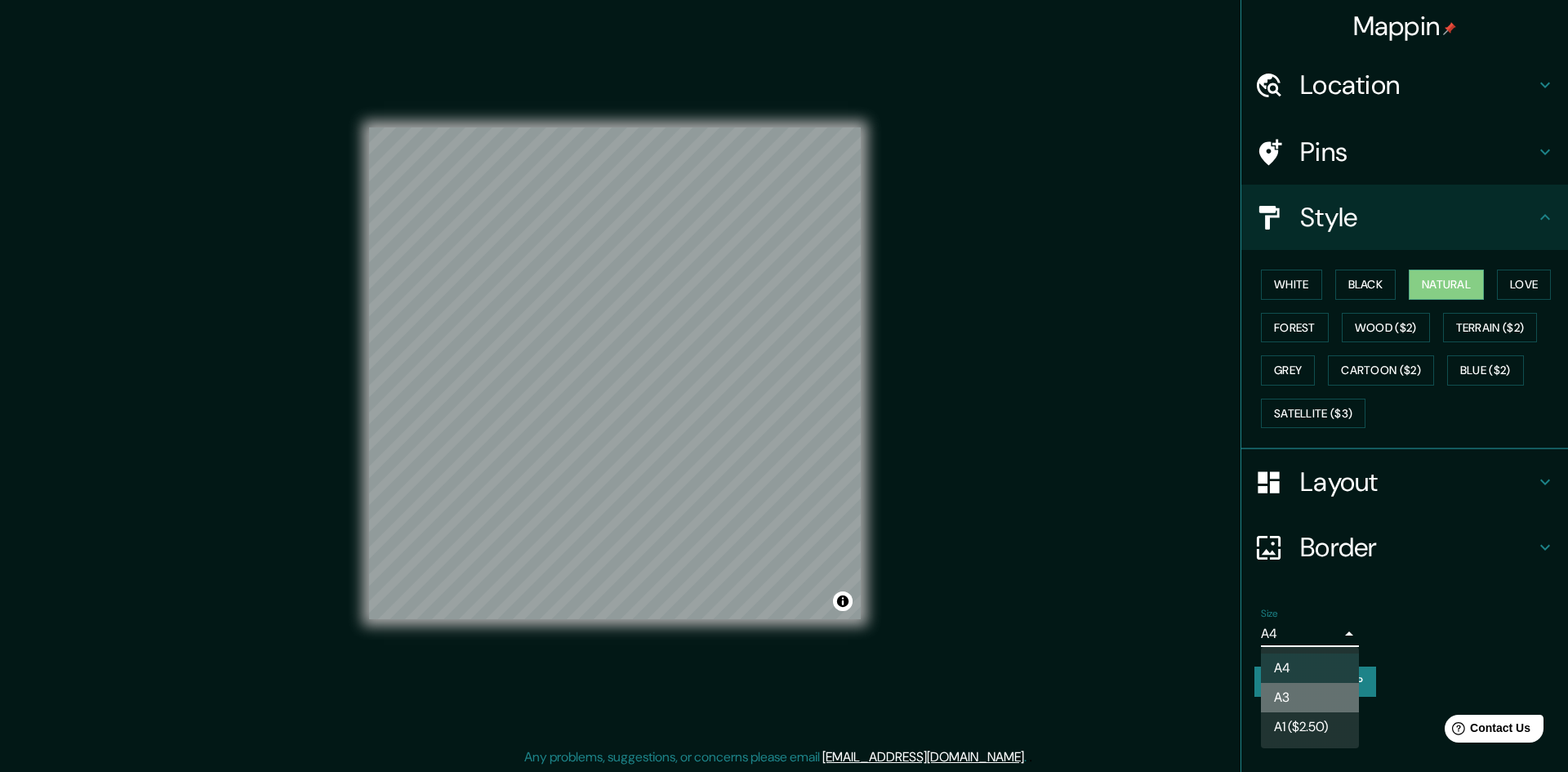
click at [1335, 691] on li "A3" at bounding box center [1310, 697] width 98 height 29
type input "a4"
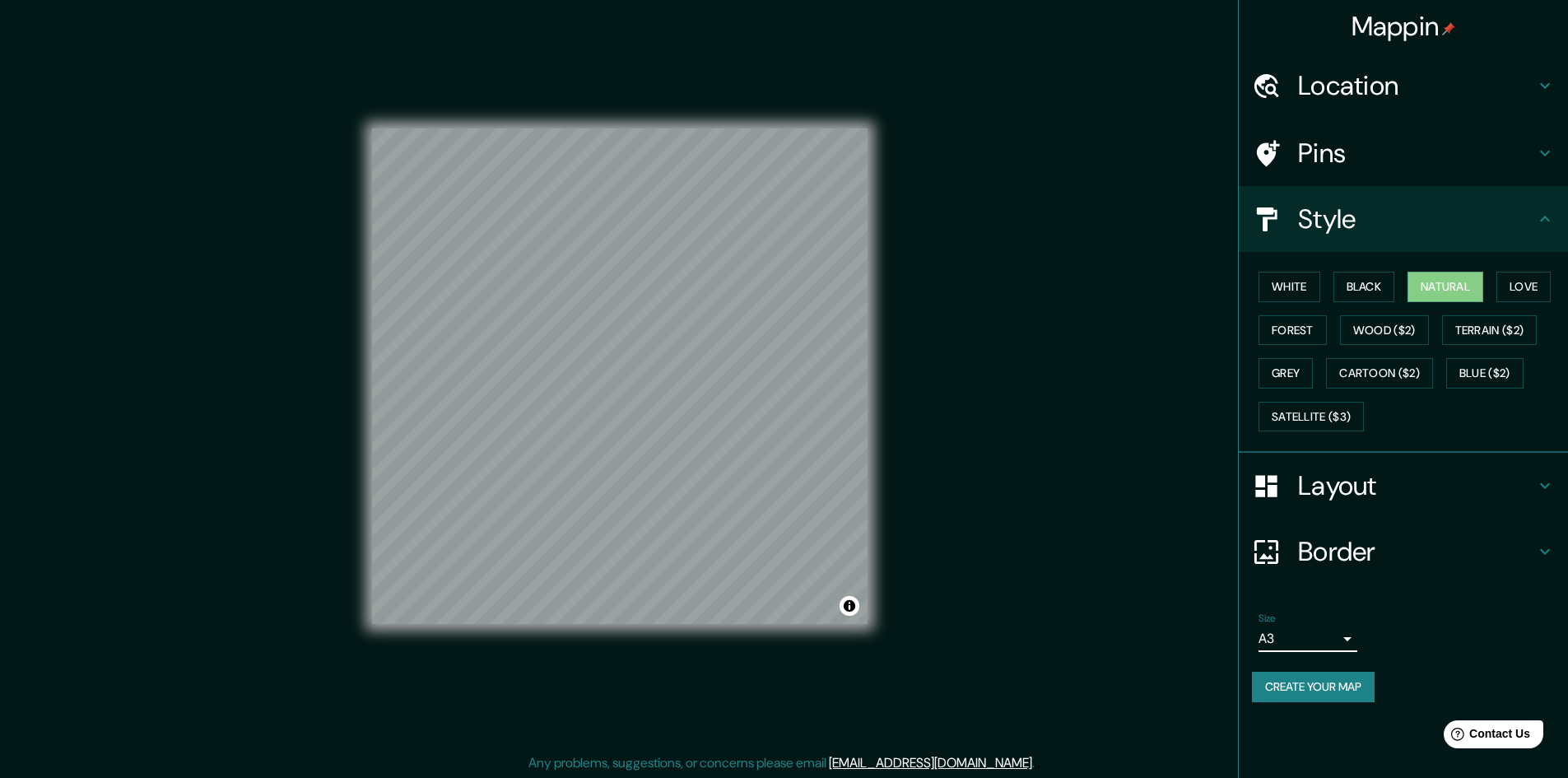
click at [1358, 687] on button "Create your map" at bounding box center [1313, 687] width 123 height 31
click at [1353, 695] on button "Create your map" at bounding box center [1313, 687] width 123 height 31
click at [1351, 695] on button "Create your map" at bounding box center [1313, 687] width 123 height 31
